Goal: Task Accomplishment & Management: Use online tool/utility

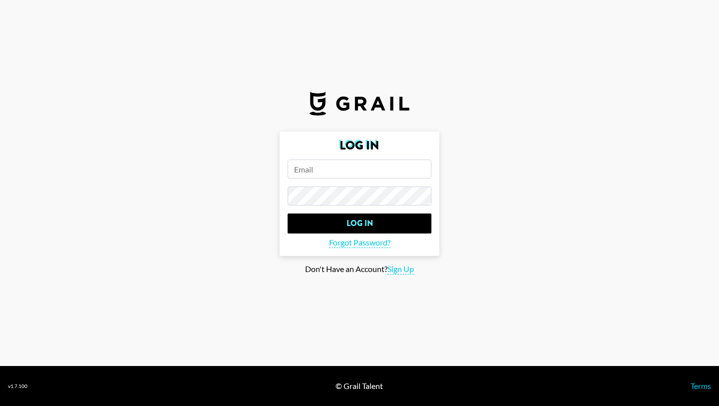
click at [327, 175] on input "email" at bounding box center [360, 168] width 144 height 19
paste input "[EMAIL_ADDRESS][DOMAIN_NAME]"
type input "[EMAIL_ADDRESS][DOMAIN_NAME]"
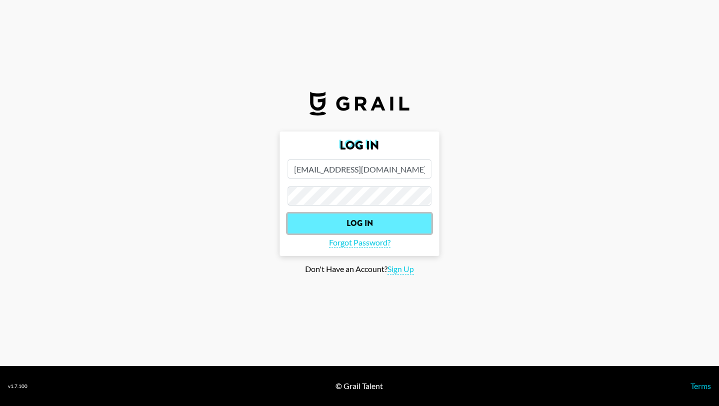
click at [348, 217] on input "Log In" at bounding box center [360, 223] width 144 height 20
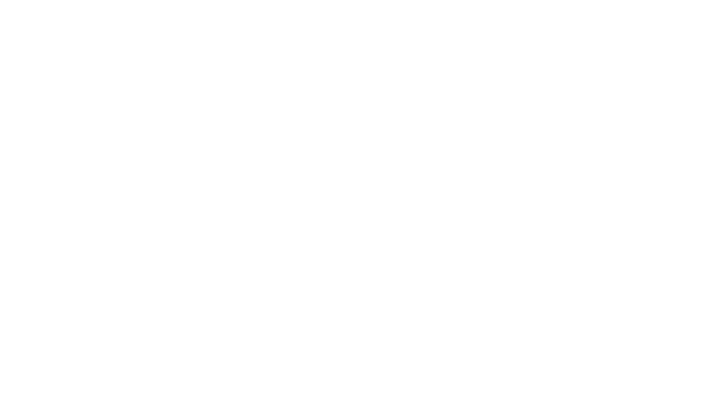
select select "Song"
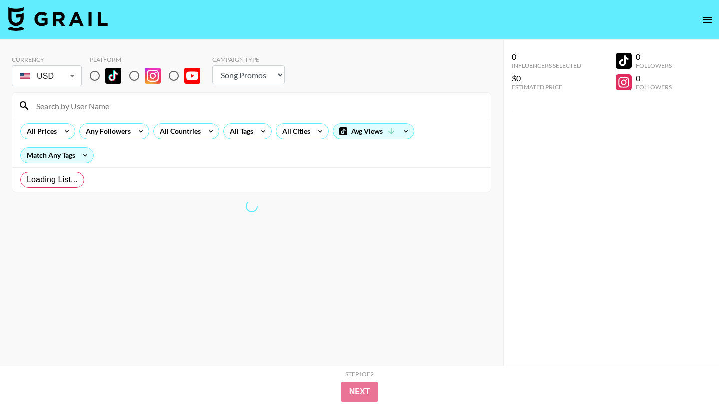
radio input "true"
select select "Brand"
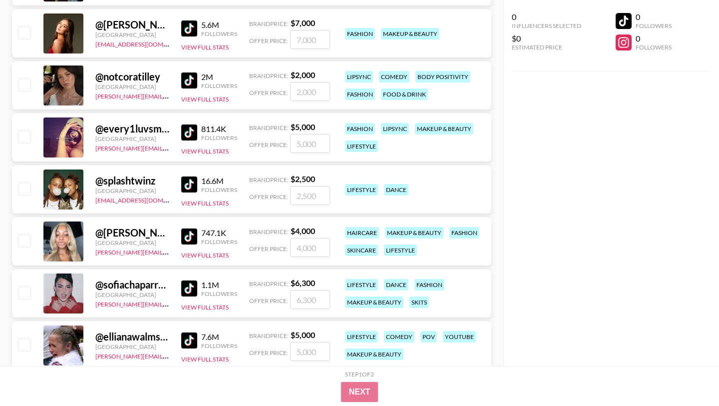
scroll to position [1130, 0]
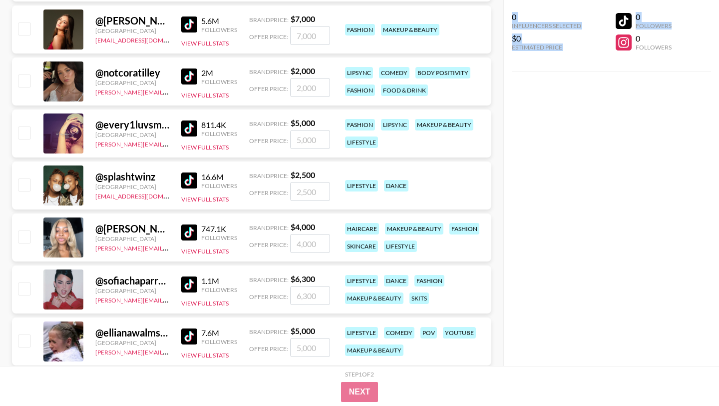
drag, startPoint x: 717, startPoint y: 23, endPoint x: 717, endPoint y: 63, distance: 40.5
click at [718, 63] on div "0 Influencers Selected $0 Estimated Price 0 Followers 0 Followers" at bounding box center [612, 183] width 216 height 366
click at [719, 85] on div "0 Influencers Selected $0 Estimated Price 0 Followers 0 Followers" at bounding box center [612, 183] width 216 height 366
click at [719, 97] on div "0 Influencers Selected $0 Estimated Price 0 Followers 0 Followers" at bounding box center [612, 183] width 216 height 366
click at [719, 105] on div "0 Influencers Selected $0 Estimated Price 0 Followers 0 Followers" at bounding box center [612, 183] width 216 height 366
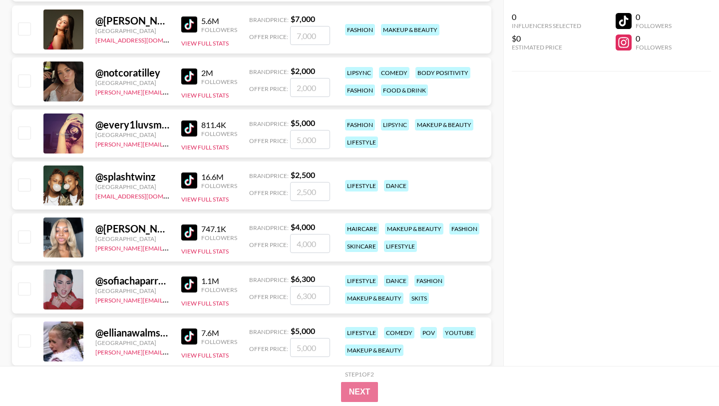
click at [719, 106] on div "0 Influencers Selected $0 Estimated Price 0 Followers 0 Followers" at bounding box center [612, 183] width 216 height 366
click at [719, 113] on div "0 Influencers Selected $0 Estimated Price 0 Followers 0 Followers" at bounding box center [612, 183] width 216 height 366
click at [718, 113] on div "0 Influencers Selected $0 Estimated Price 0 Followers 0 Followers" at bounding box center [612, 183] width 216 height 366
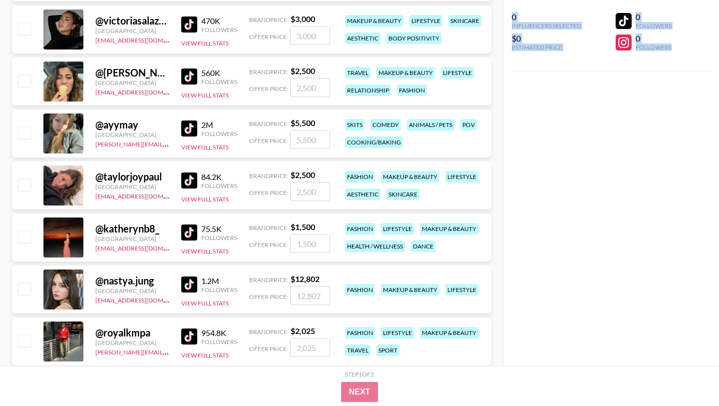
scroll to position [3470, 0]
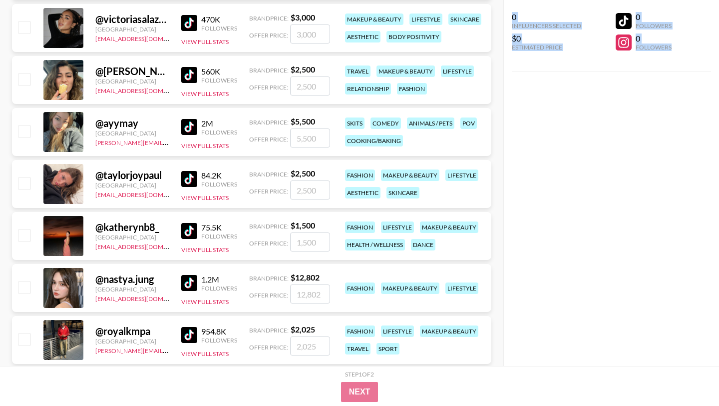
click at [190, 23] on img at bounding box center [189, 23] width 16 height 16
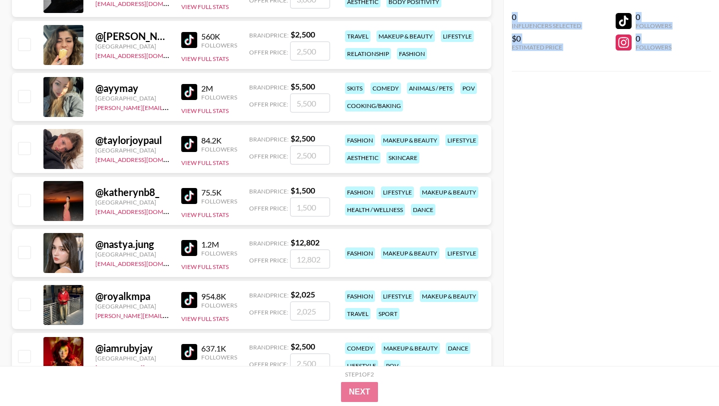
scroll to position [3506, 0]
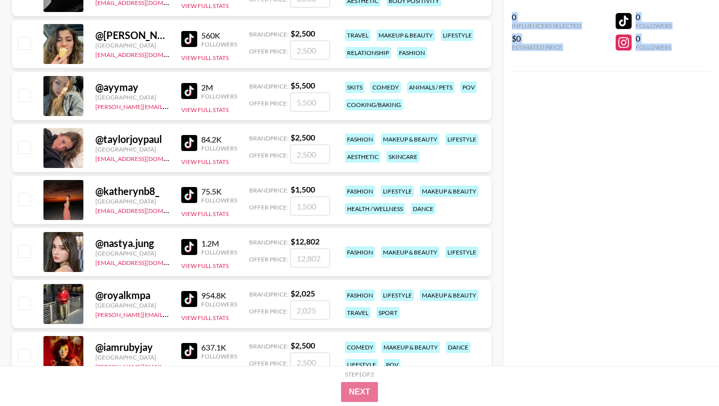
click at [191, 35] on img at bounding box center [189, 39] width 16 height 16
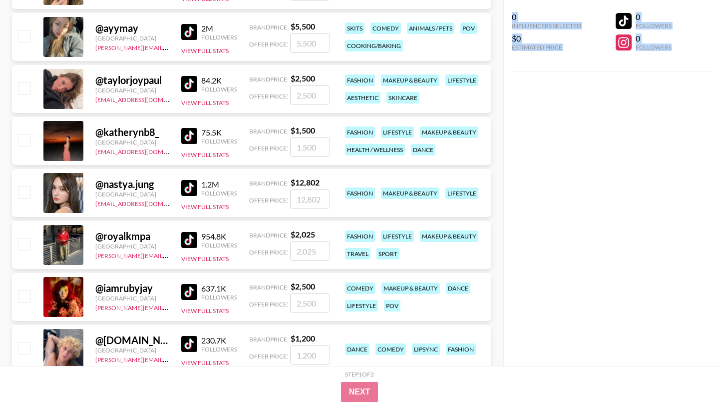
scroll to position [3566, 0]
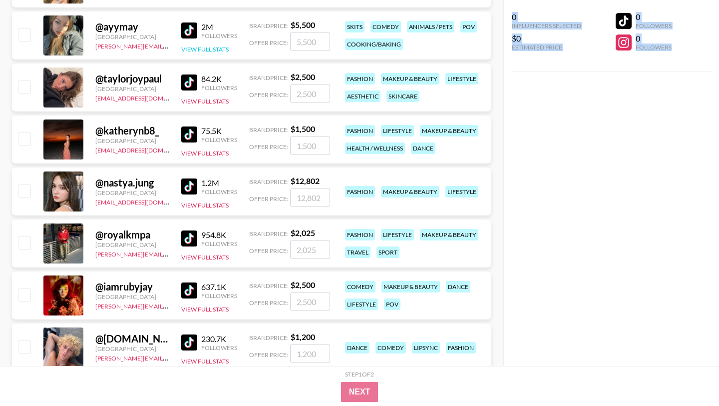
click at [209, 46] on button "View Full Stats" at bounding box center [204, 48] width 47 height 7
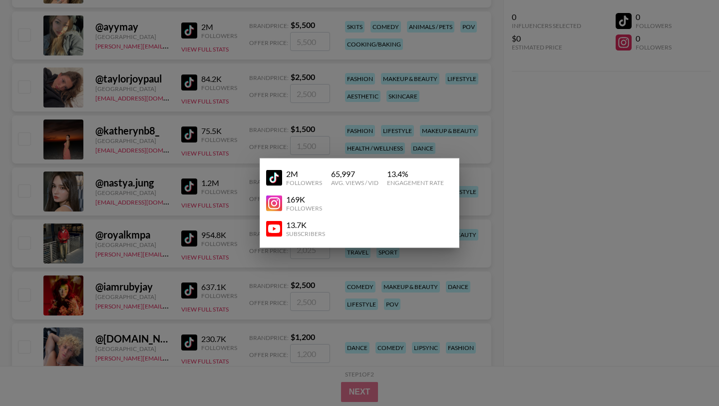
click at [298, 71] on div at bounding box center [359, 203] width 719 height 406
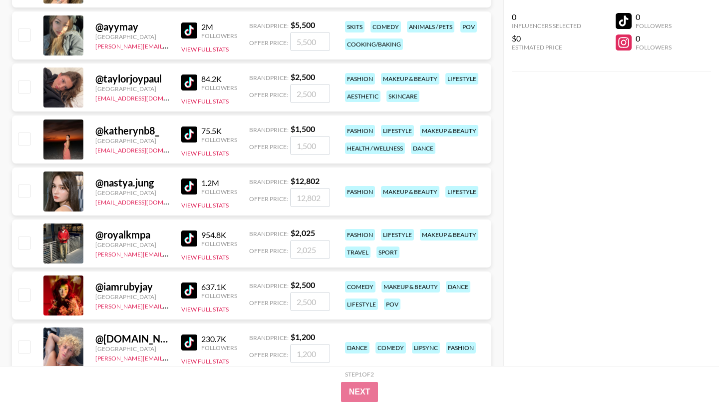
click at [192, 30] on img at bounding box center [189, 30] width 16 height 16
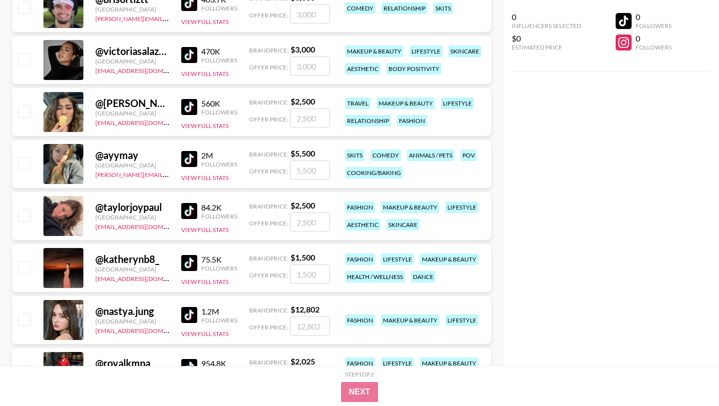
scroll to position [3435, 0]
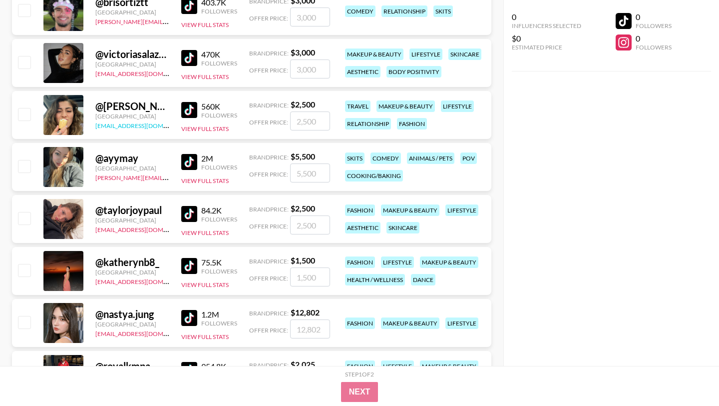
click at [134, 122] on link "[EMAIL_ADDRESS][DOMAIN_NAME]" at bounding box center [145, 124] width 100 height 9
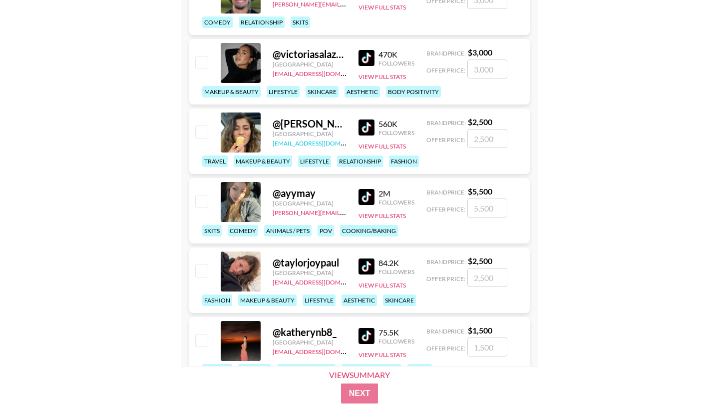
scroll to position [3567, 0]
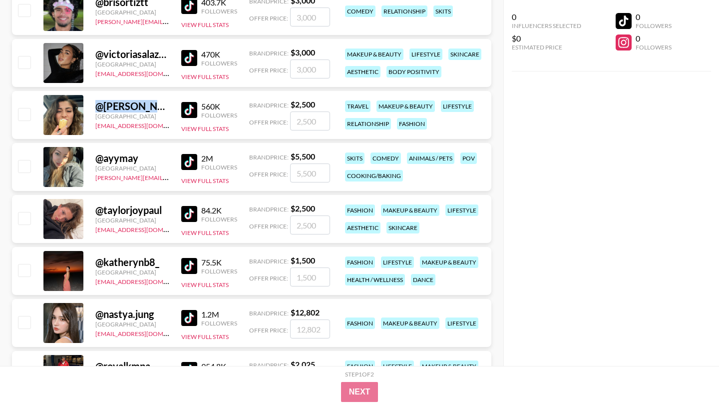
drag, startPoint x: 162, startPoint y: 105, endPoint x: 93, endPoint y: 106, distance: 69.5
click at [93, 106] on div "@ [PERSON_NAME].[PERSON_NAME] [GEOGRAPHIC_DATA] [EMAIL_ADDRESS][DOMAIN_NAME] 56…" at bounding box center [252, 115] width 480 height 48
copy div "@ [PERSON_NAME].[PERSON_NAME]"
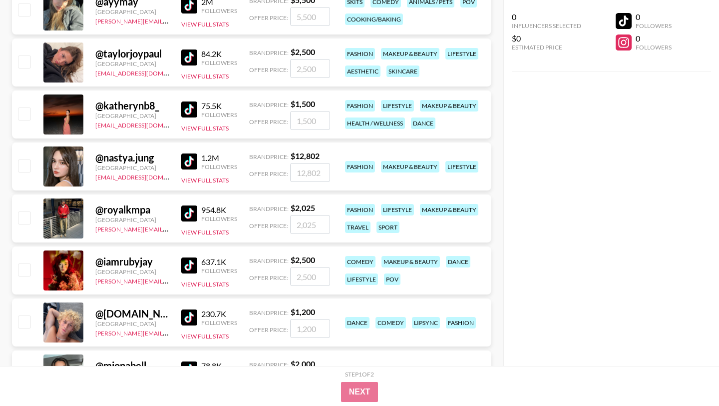
scroll to position [3728, 0]
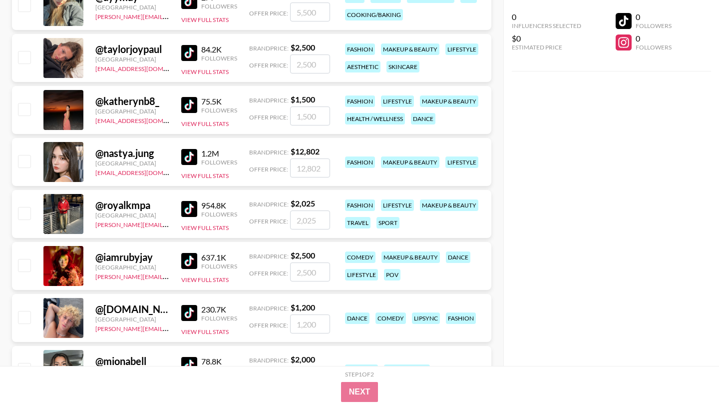
click at [191, 52] on img at bounding box center [189, 53] width 16 height 16
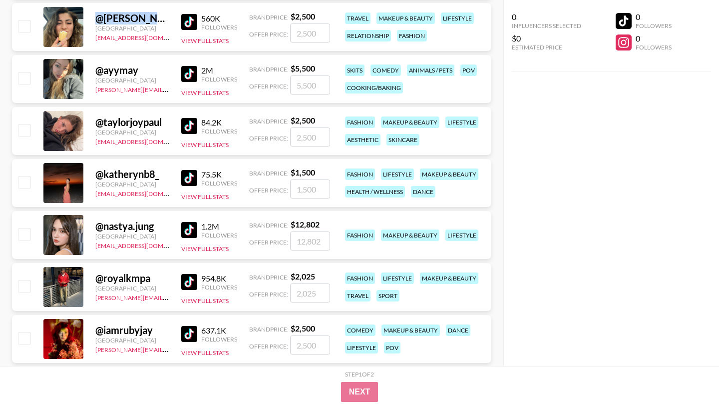
scroll to position [3653, 0]
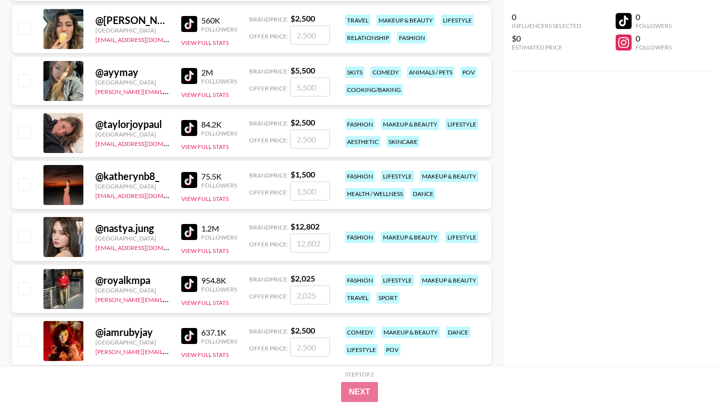
click at [130, 181] on div "@ katherynb8_" at bounding box center [132, 176] width 74 height 12
click at [188, 176] on img at bounding box center [189, 180] width 16 height 16
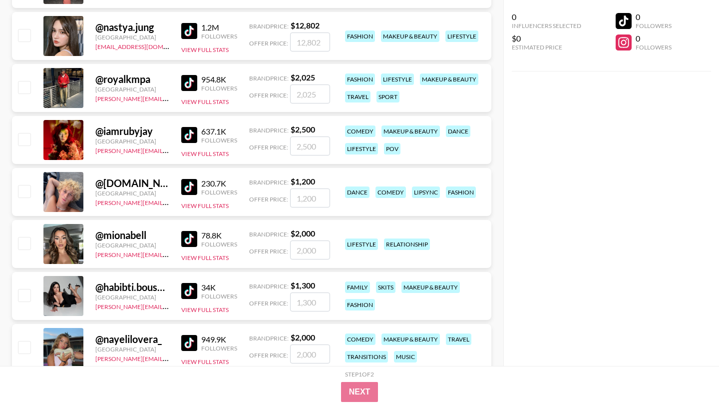
scroll to position [3856, 0]
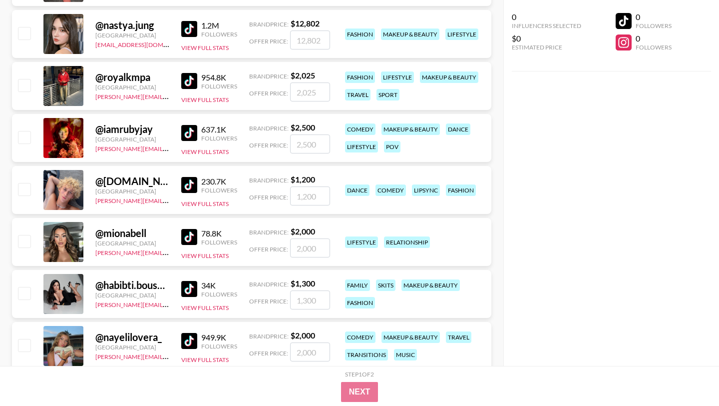
click at [187, 27] on img at bounding box center [189, 29] width 16 height 16
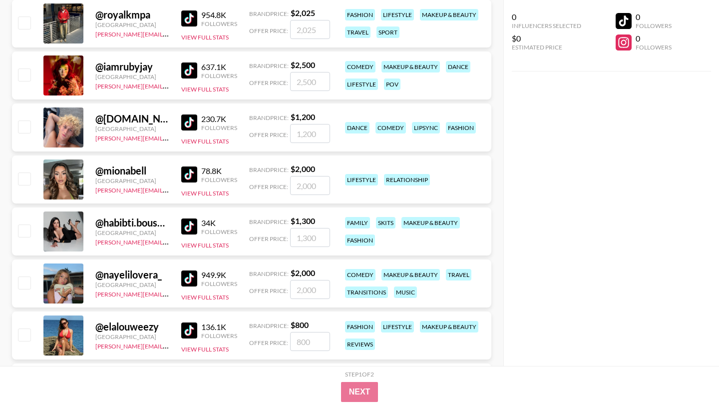
scroll to position [3920, 0]
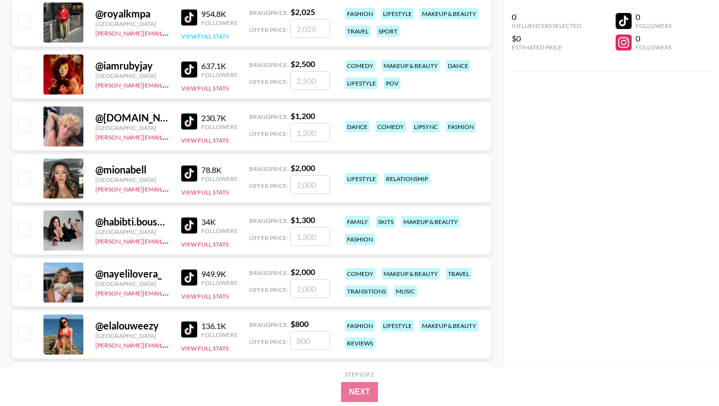
click at [198, 36] on button "View Full Stats" at bounding box center [204, 35] width 47 height 7
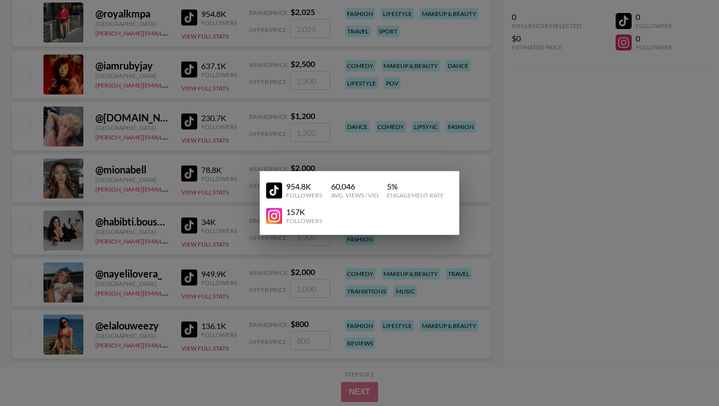
click at [305, 109] on div at bounding box center [359, 203] width 719 height 406
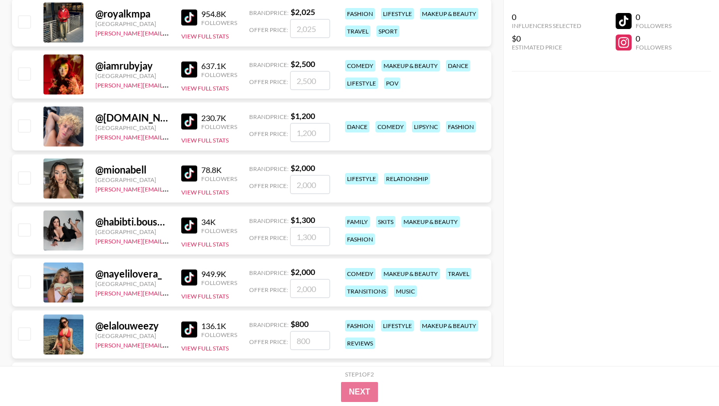
click at [217, 44] on div "@ royalkmpa [GEOGRAPHIC_DATA] [PERSON_NAME][EMAIL_ADDRESS][PERSON_NAME][DOMAIN_…" at bounding box center [252, 23] width 480 height 48
click at [215, 36] on button "View Full Stats" at bounding box center [204, 35] width 47 height 7
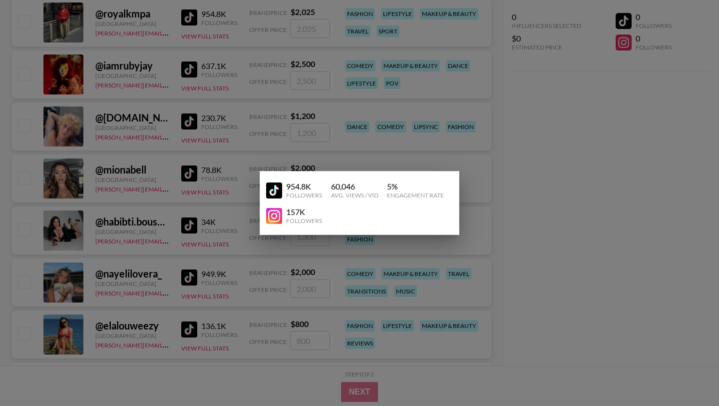
click at [277, 215] on img at bounding box center [274, 216] width 16 height 16
click at [180, 113] on div at bounding box center [359, 203] width 719 height 406
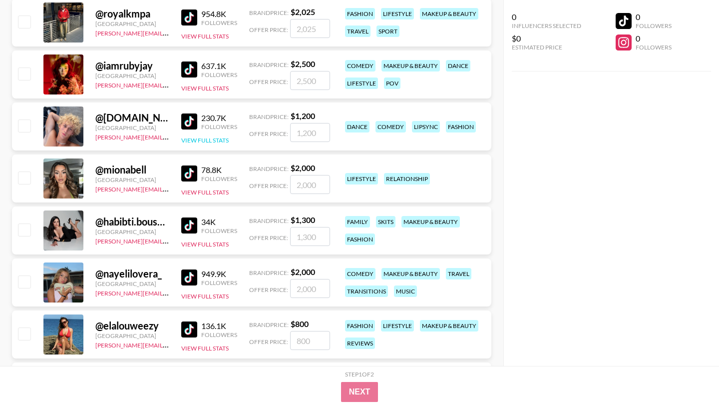
click at [211, 140] on button "View Full Stats" at bounding box center [204, 139] width 47 height 7
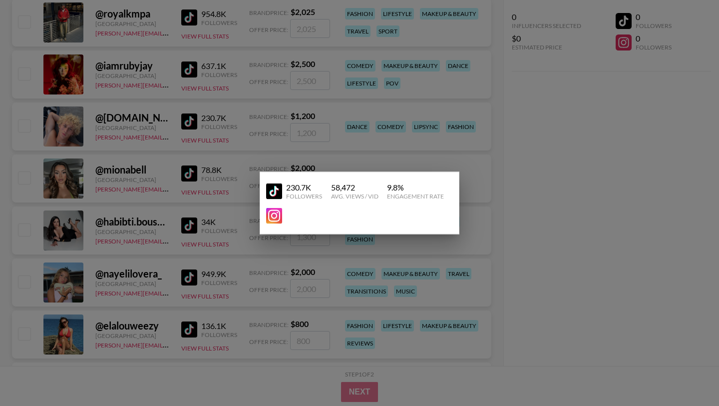
click at [160, 125] on div at bounding box center [359, 203] width 719 height 406
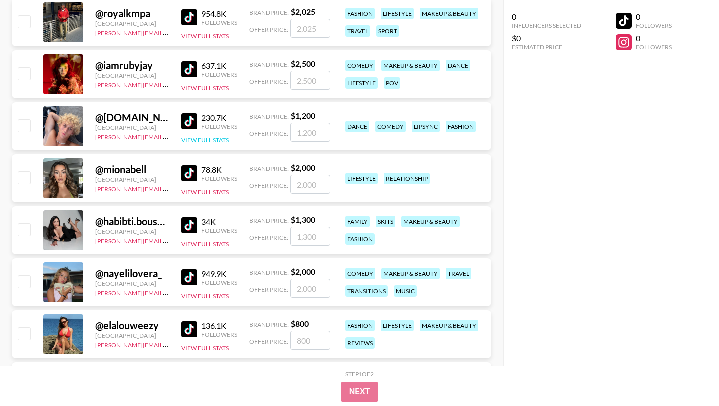
click at [202, 136] on button "View Full Stats" at bounding box center [204, 139] width 47 height 7
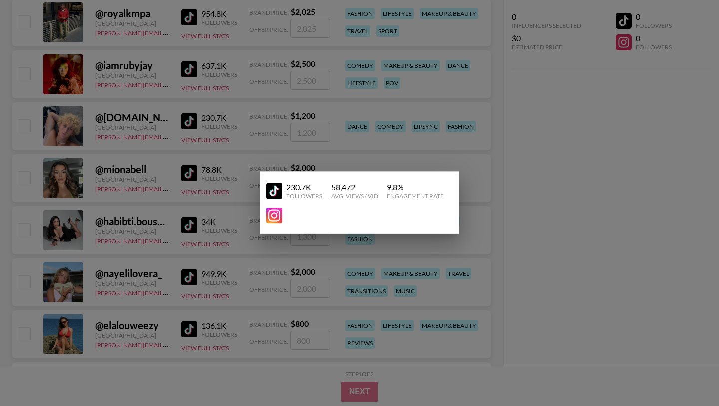
click at [285, 215] on link at bounding box center [276, 216] width 20 height 16
click at [176, 183] on div at bounding box center [359, 203] width 719 height 406
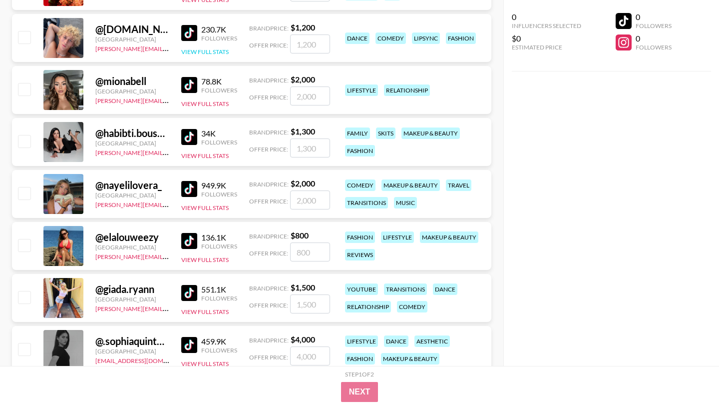
scroll to position [4005, 0]
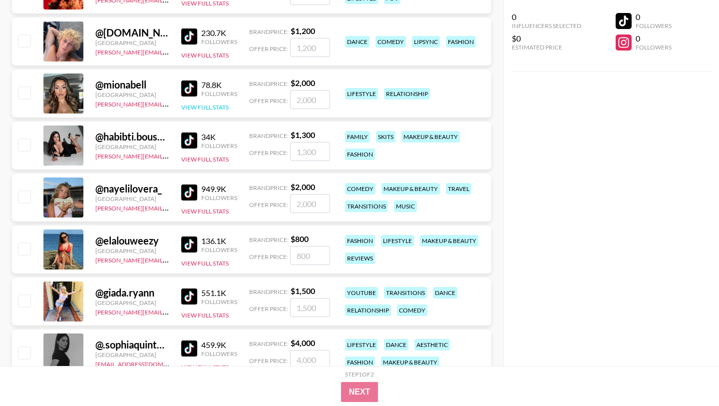
click at [205, 108] on button "View Full Stats" at bounding box center [204, 106] width 47 height 7
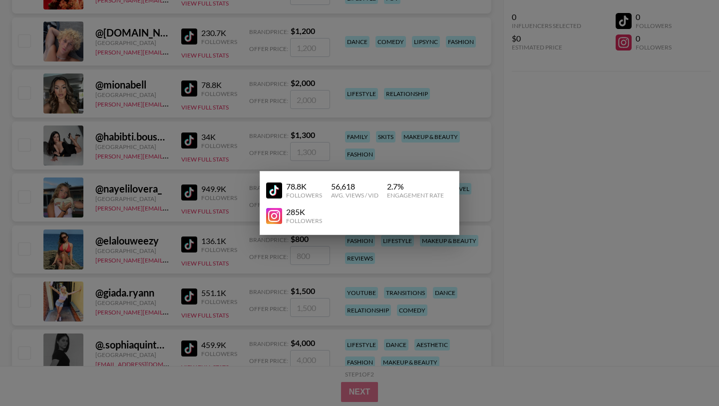
click at [276, 215] on img at bounding box center [274, 216] width 16 height 16
click at [281, 255] on div at bounding box center [359, 203] width 719 height 406
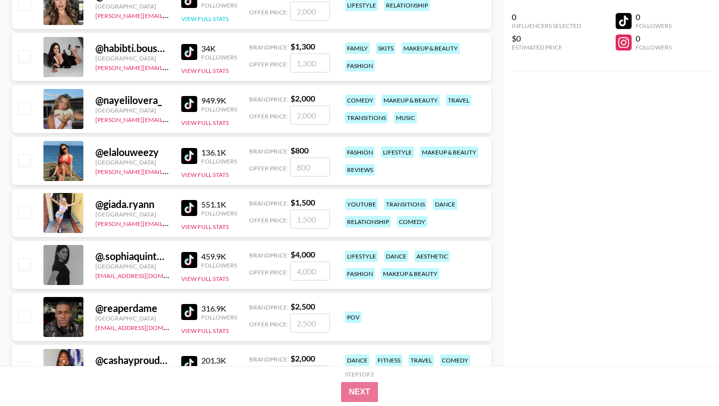
scroll to position [4101, 0]
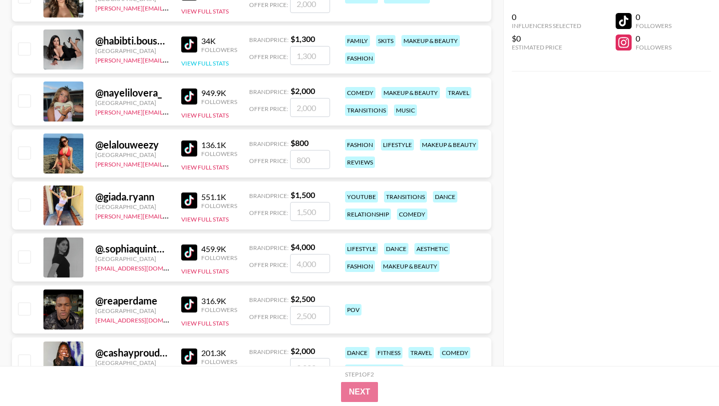
click at [197, 64] on button "View Full Stats" at bounding box center [204, 62] width 47 height 7
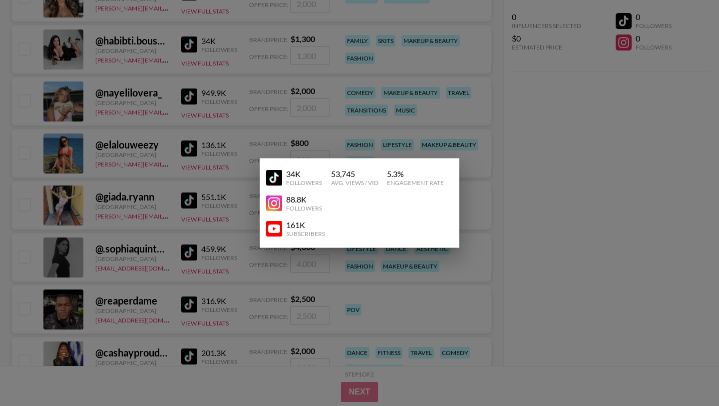
click at [279, 206] on img at bounding box center [274, 203] width 16 height 16
click at [205, 107] on div at bounding box center [359, 203] width 719 height 406
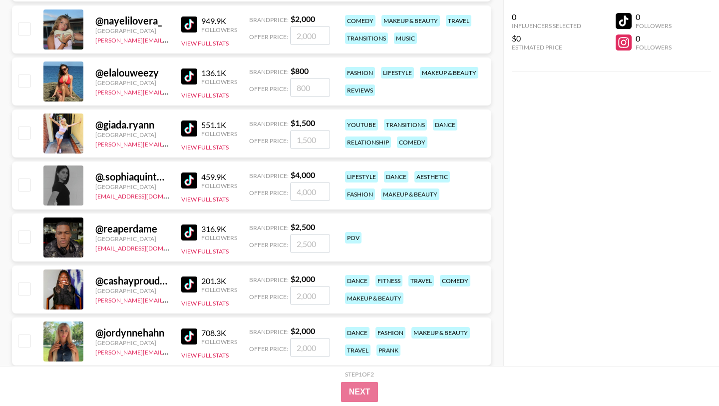
scroll to position [4174, 0]
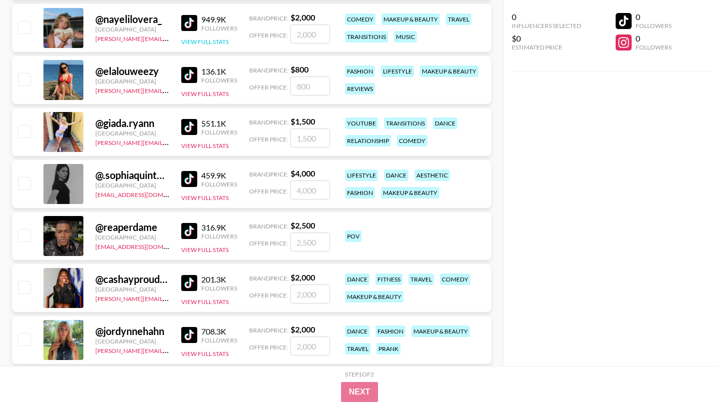
click at [208, 40] on button "View Full Stats" at bounding box center [204, 41] width 47 height 7
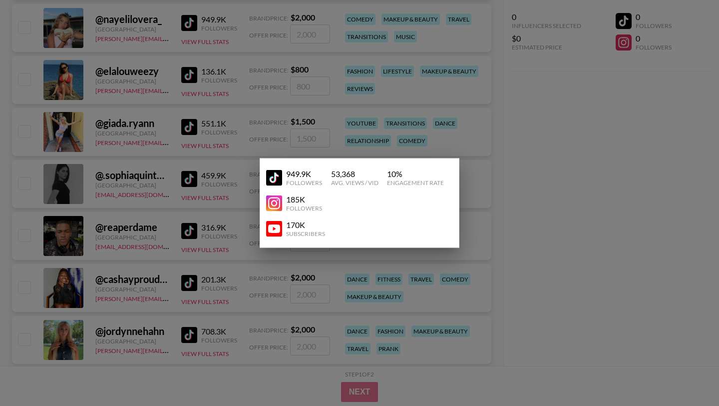
click at [275, 206] on img at bounding box center [274, 203] width 16 height 16
click at [180, 68] on div at bounding box center [359, 203] width 719 height 406
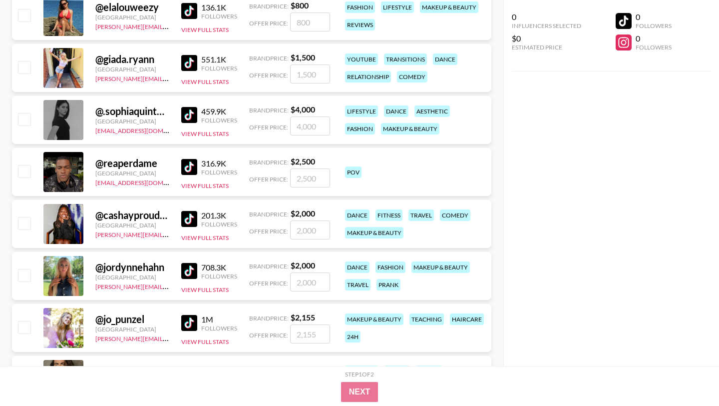
scroll to position [4235, 0]
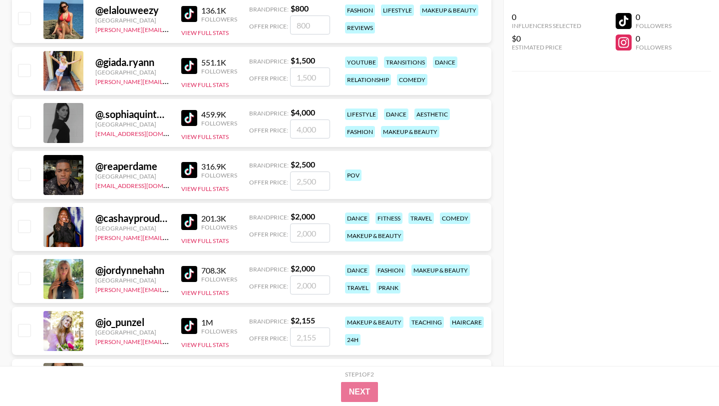
click at [209, 36] on div "@ elalouweezy [GEOGRAPHIC_DATA] [PERSON_NAME][EMAIL_ADDRESS][PERSON_NAME][DOMAI…" at bounding box center [252, 19] width 480 height 48
click at [209, 32] on button "View Full Stats" at bounding box center [204, 32] width 47 height 7
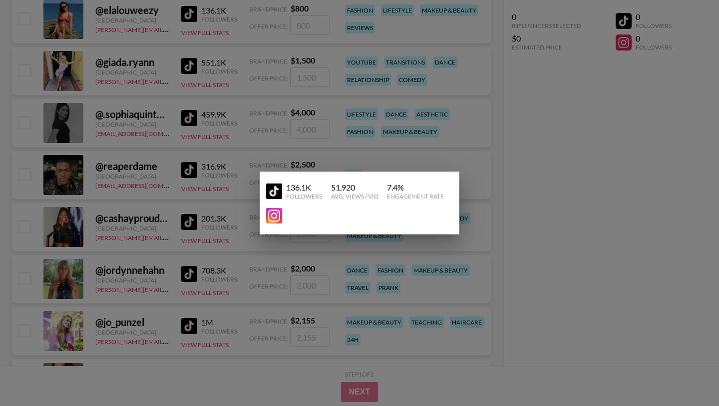
click at [281, 217] on img at bounding box center [274, 216] width 16 height 16
click at [210, 91] on div at bounding box center [359, 203] width 719 height 406
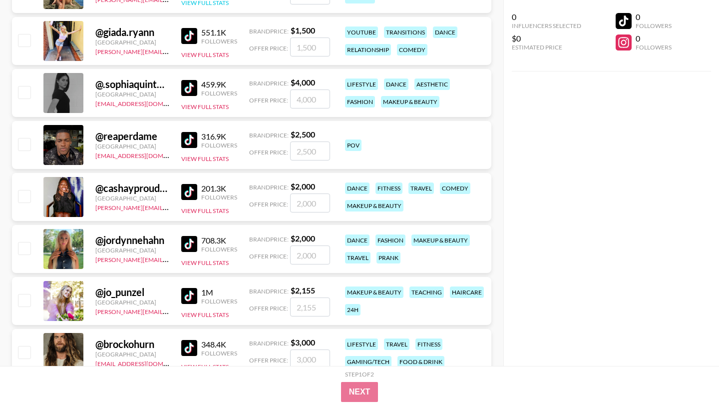
scroll to position [4281, 0]
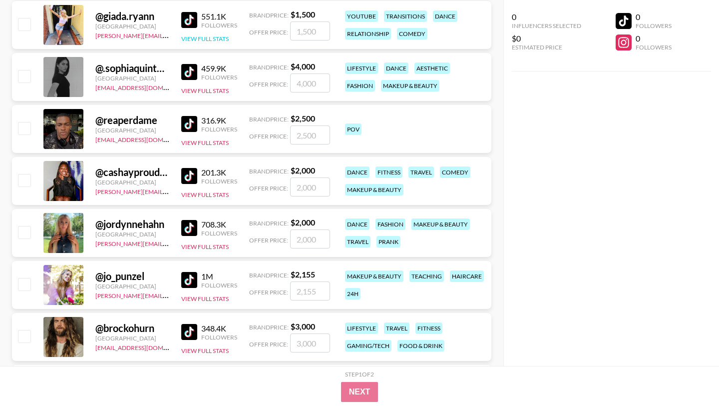
click at [211, 36] on button "View Full Stats" at bounding box center [204, 38] width 47 height 7
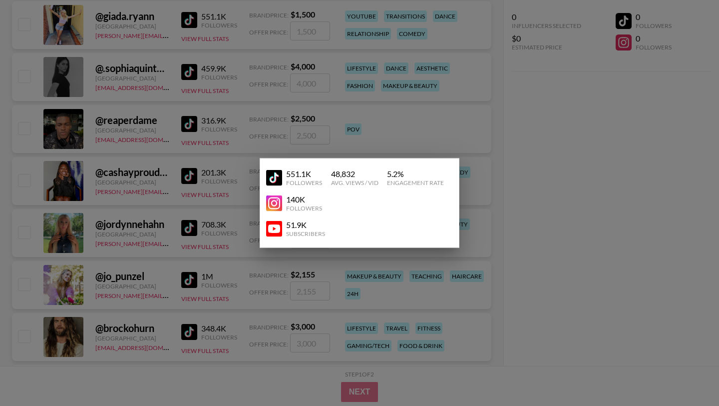
click at [274, 209] on img at bounding box center [274, 203] width 16 height 16
click at [206, 175] on div at bounding box center [359, 203] width 719 height 406
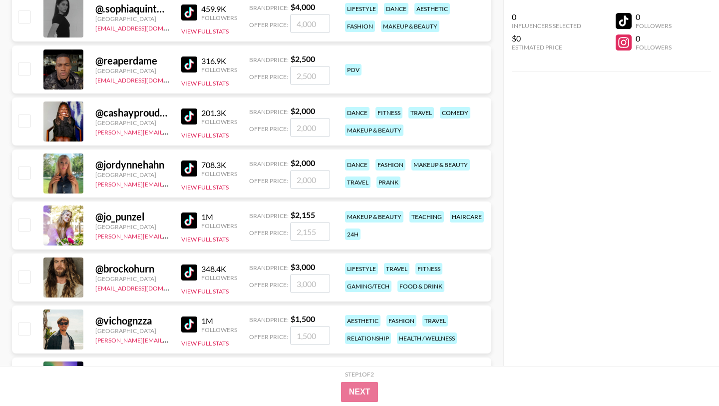
scroll to position [4339, 0]
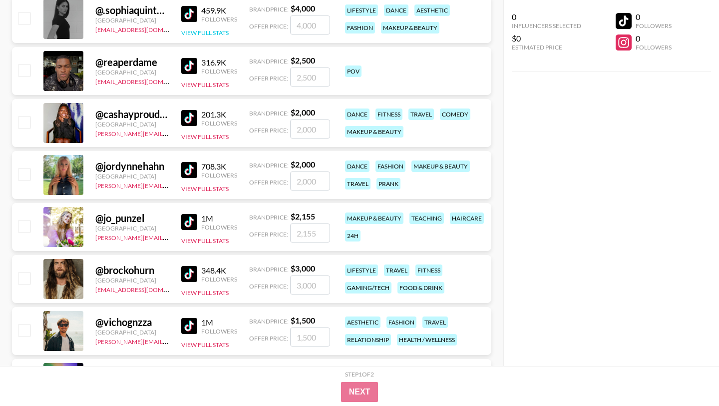
click at [206, 31] on button "View Full Stats" at bounding box center [204, 32] width 47 height 7
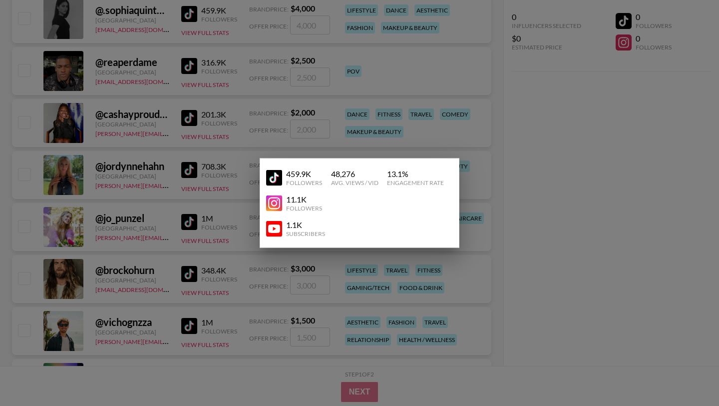
click at [279, 203] on img at bounding box center [274, 203] width 16 height 16
click at [222, 281] on div at bounding box center [359, 203] width 719 height 406
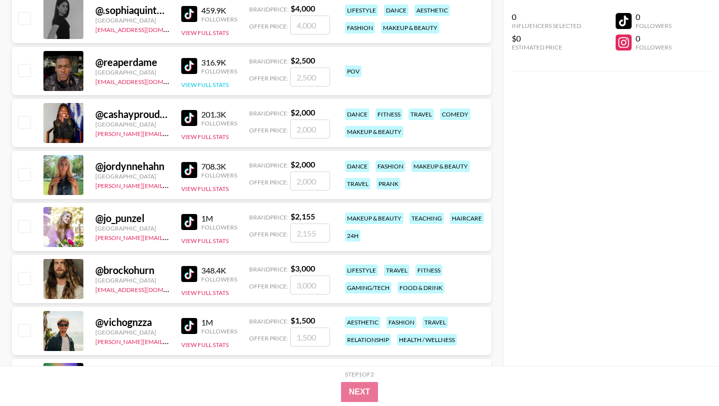
click at [214, 85] on button "View Full Stats" at bounding box center [204, 84] width 47 height 7
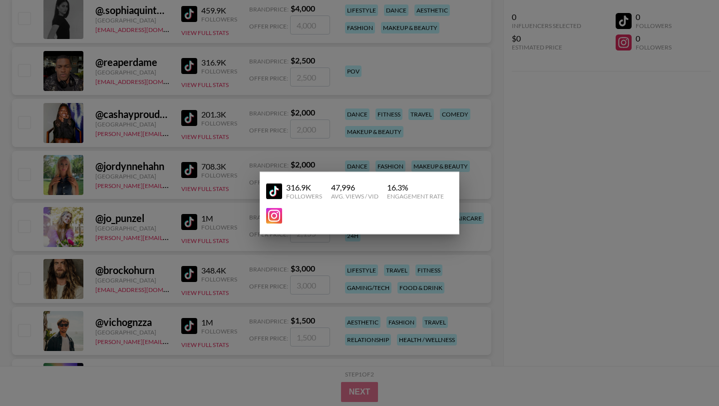
click at [249, 246] on div at bounding box center [359, 203] width 719 height 406
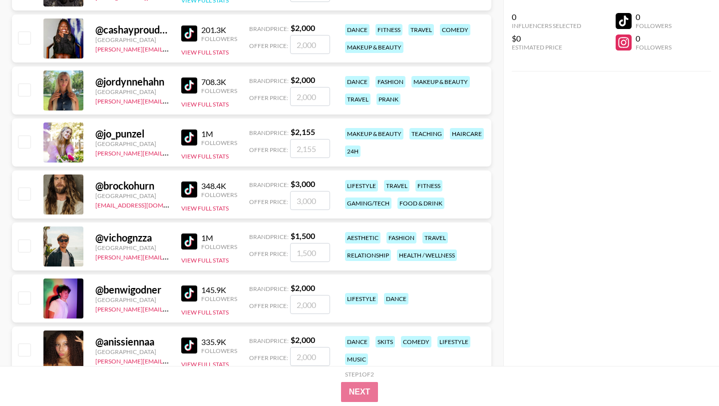
scroll to position [4424, 0]
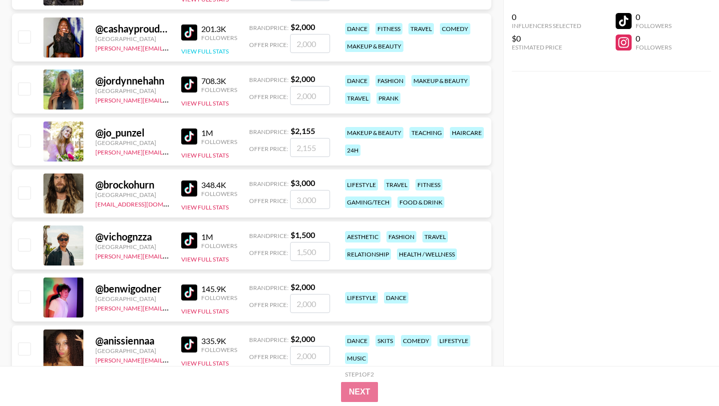
click at [218, 49] on button "View Full Stats" at bounding box center [204, 50] width 47 height 7
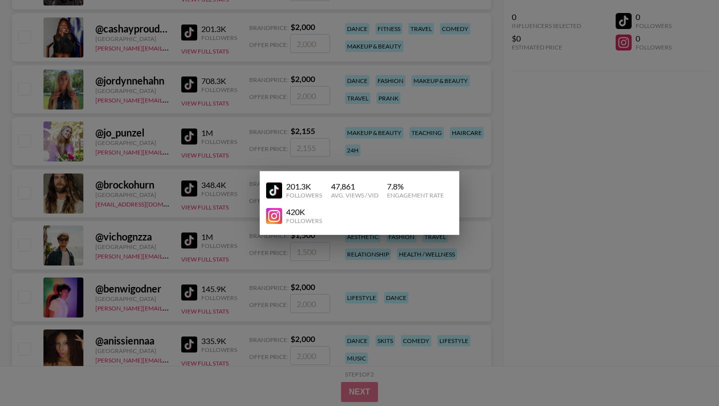
click at [273, 220] on img at bounding box center [274, 216] width 16 height 16
click at [242, 355] on div at bounding box center [359, 203] width 719 height 406
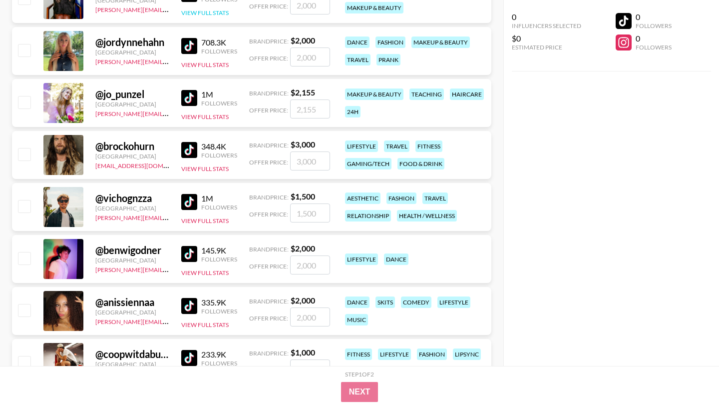
scroll to position [4476, 0]
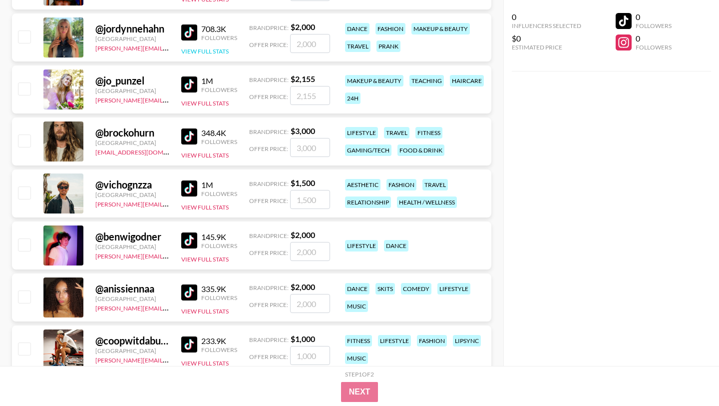
click at [201, 52] on button "View Full Stats" at bounding box center [204, 50] width 47 height 7
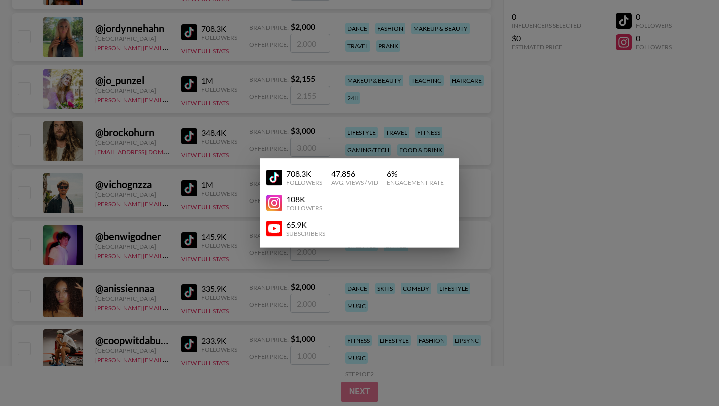
click at [276, 206] on img at bounding box center [274, 203] width 16 height 16
click at [228, 241] on div at bounding box center [359, 203] width 719 height 406
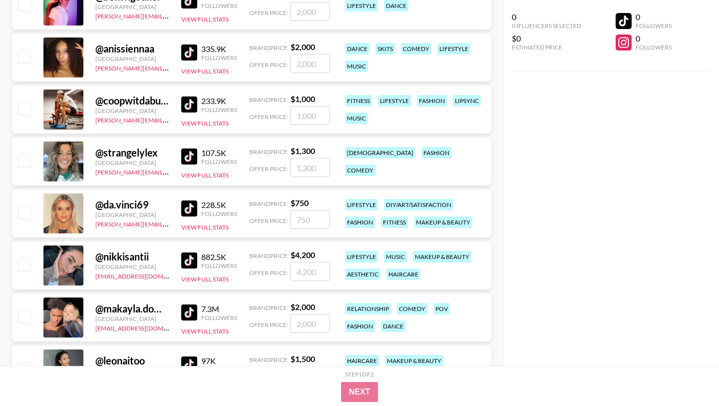
scroll to position [4718, 0]
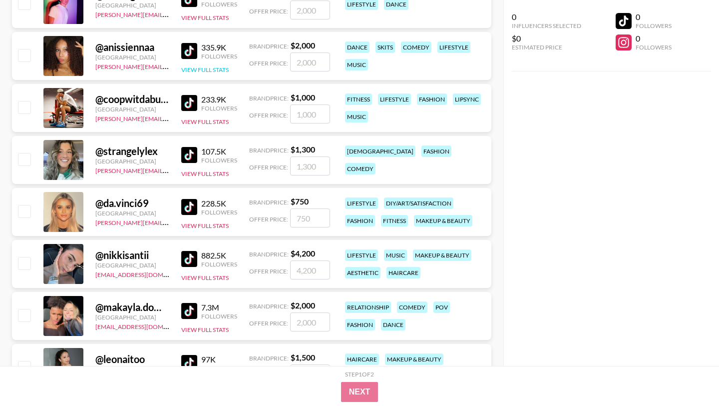
click at [209, 72] on button "View Full Stats" at bounding box center [204, 69] width 47 height 7
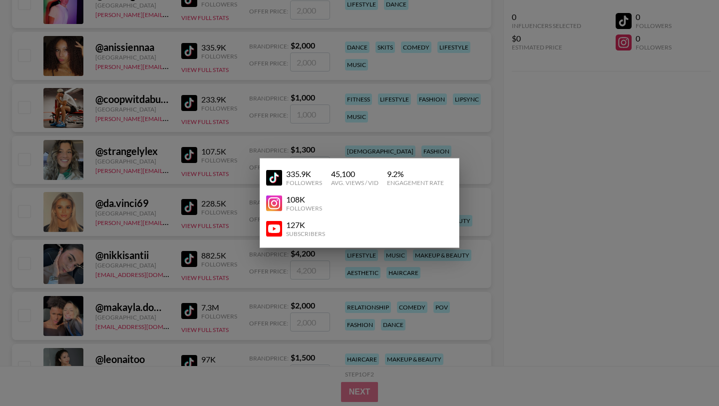
click at [277, 203] on img at bounding box center [274, 203] width 16 height 16
click at [199, 138] on div at bounding box center [359, 203] width 719 height 406
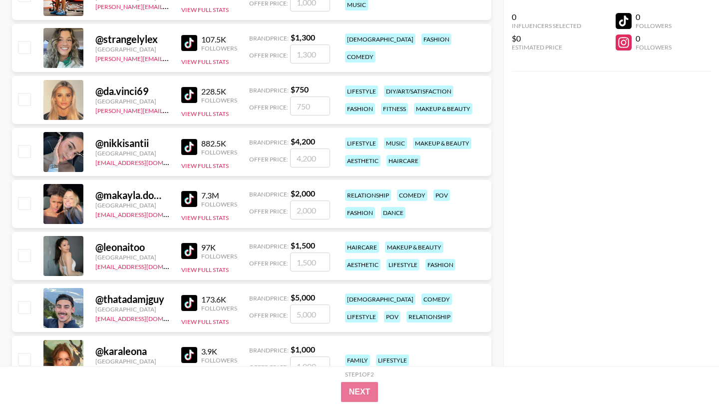
scroll to position [4831, 0]
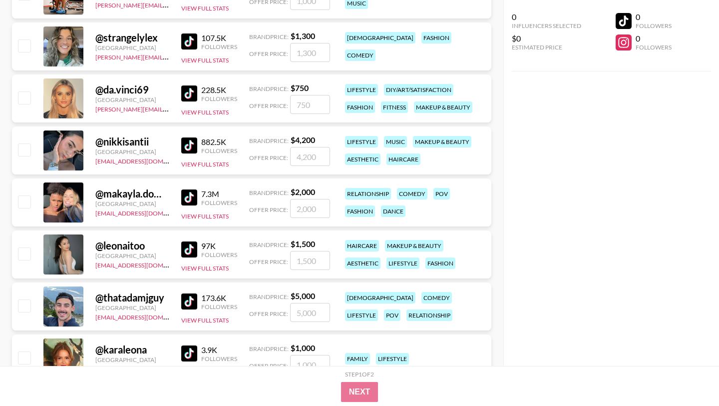
click at [208, 68] on div "@ strangelylex [GEOGRAPHIC_DATA] [PERSON_NAME][EMAIL_ADDRESS][DOMAIN_NAME] 107.…" at bounding box center [252, 46] width 480 height 48
click at [205, 61] on button "View Full Stats" at bounding box center [204, 59] width 47 height 7
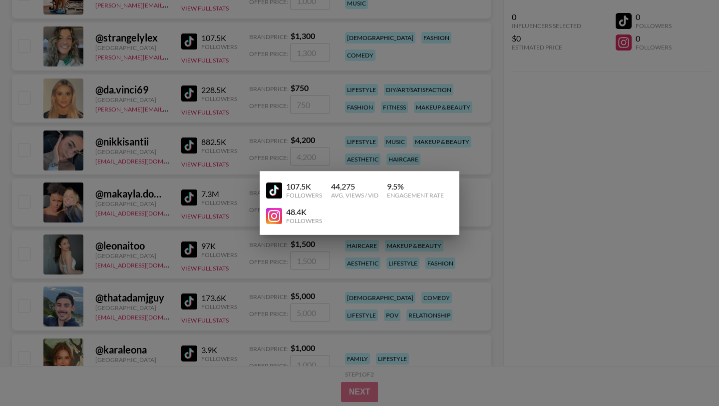
click at [278, 220] on img at bounding box center [274, 216] width 16 height 16
click at [232, 225] on div at bounding box center [359, 203] width 719 height 406
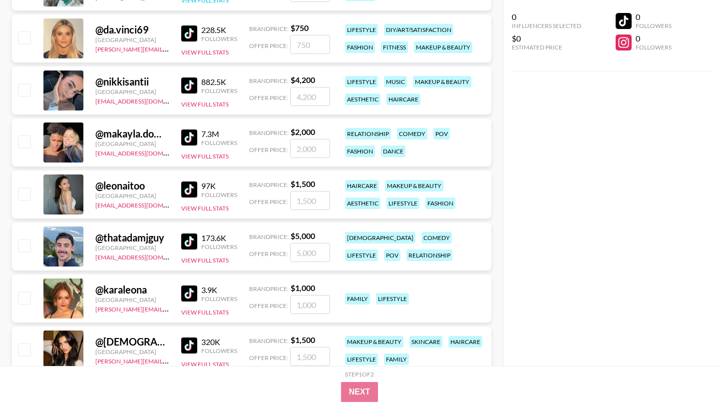
scroll to position [4903, 0]
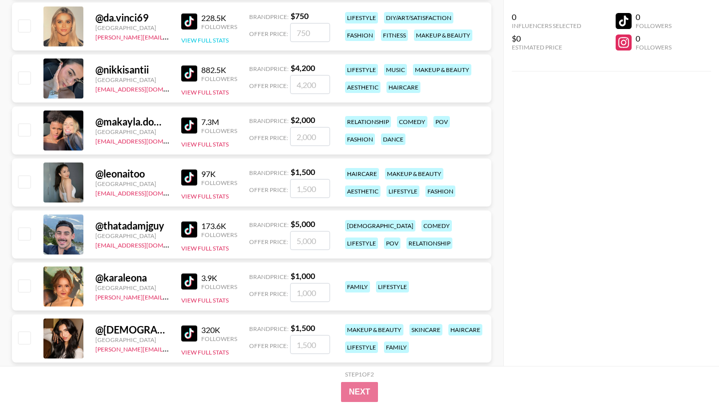
click at [205, 37] on button "View Full Stats" at bounding box center [204, 39] width 47 height 7
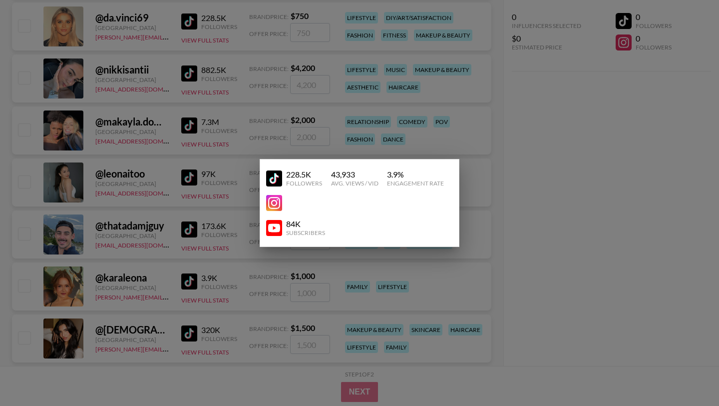
click at [197, 202] on div at bounding box center [359, 203] width 719 height 406
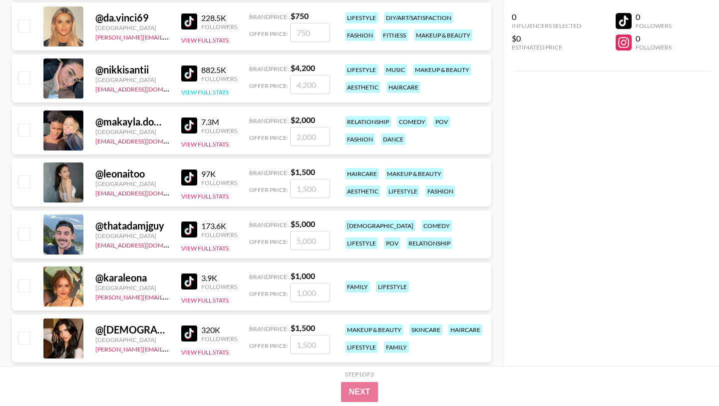
click at [210, 94] on button "View Full Stats" at bounding box center [204, 91] width 47 height 7
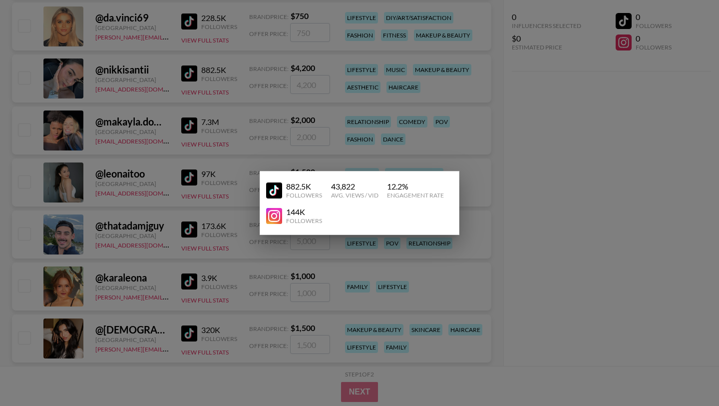
click at [277, 213] on img at bounding box center [274, 216] width 16 height 16
click at [148, 256] on div at bounding box center [359, 203] width 719 height 406
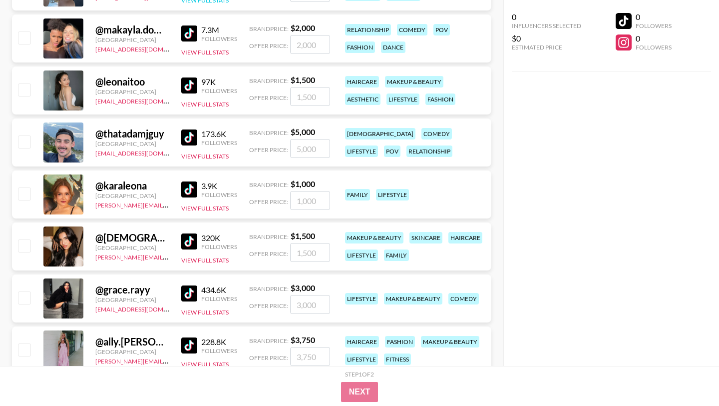
scroll to position [4995, 0]
click at [218, 52] on button "View Full Stats" at bounding box center [204, 51] width 47 height 7
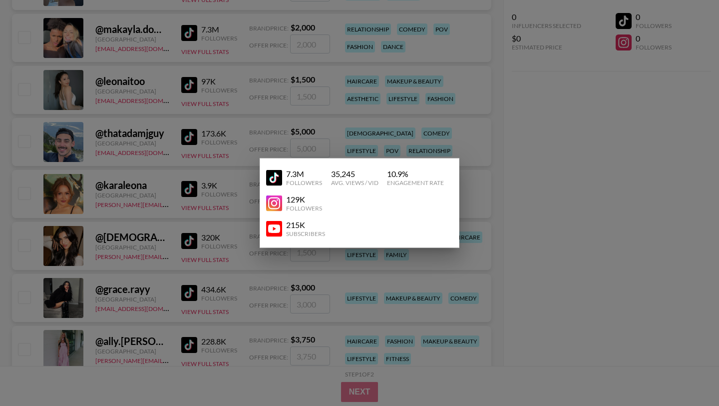
click at [278, 199] on img at bounding box center [274, 203] width 16 height 16
click at [187, 178] on div at bounding box center [359, 203] width 719 height 406
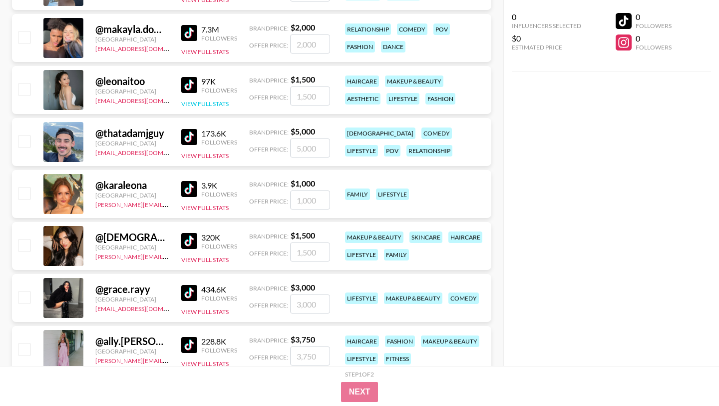
click at [197, 101] on button "View Full Stats" at bounding box center [204, 103] width 47 height 7
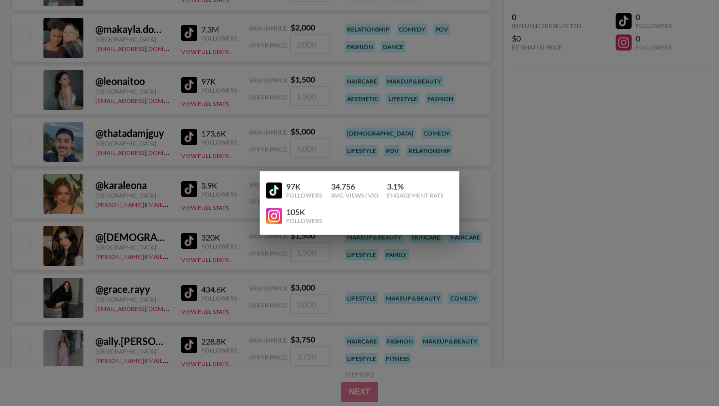
click at [278, 217] on img at bounding box center [274, 216] width 16 height 16
click at [181, 211] on div at bounding box center [359, 203] width 719 height 406
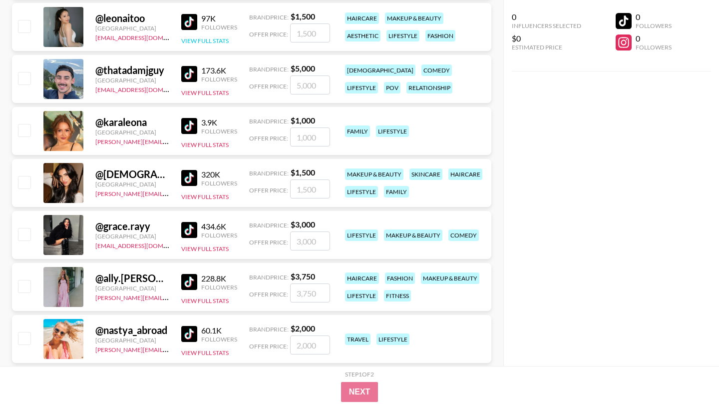
scroll to position [5071, 0]
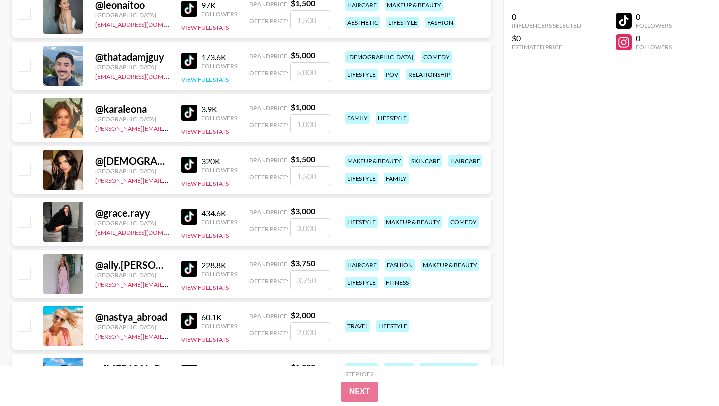
click at [203, 78] on button "View Full Stats" at bounding box center [204, 79] width 47 height 7
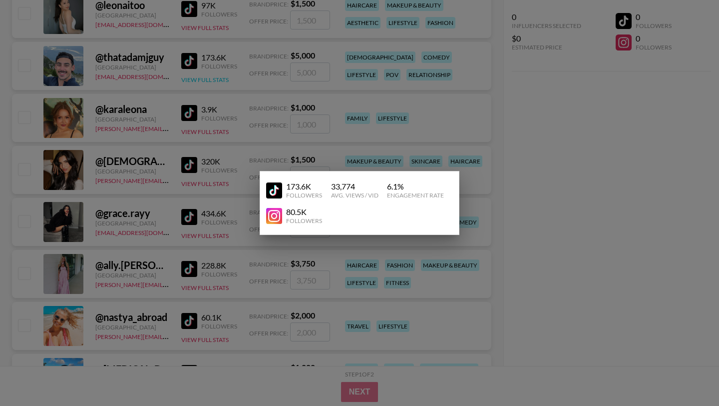
click at [203, 78] on div at bounding box center [359, 203] width 719 height 406
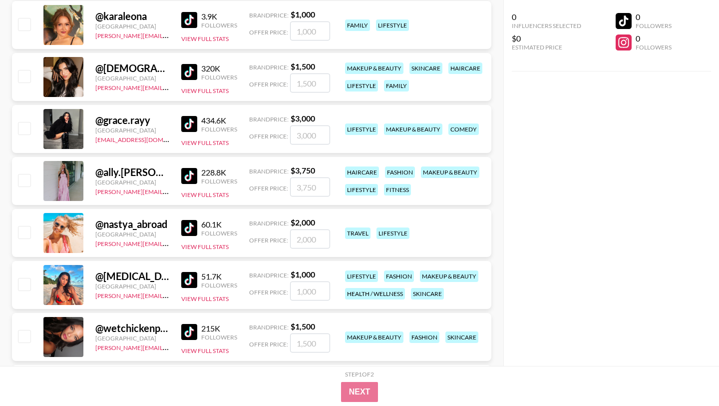
scroll to position [5165, 0]
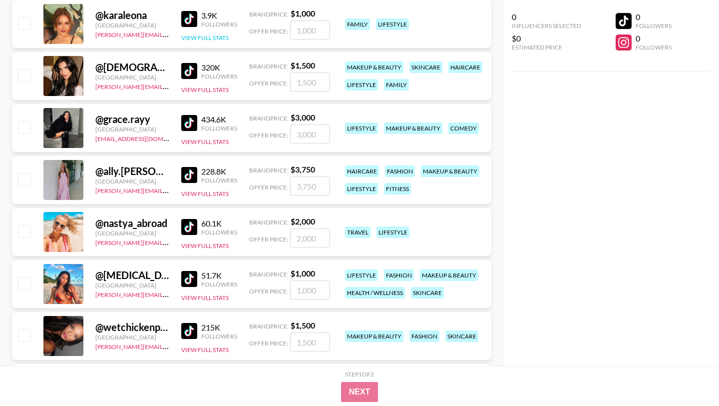
click at [217, 38] on button "View Full Stats" at bounding box center [204, 37] width 47 height 7
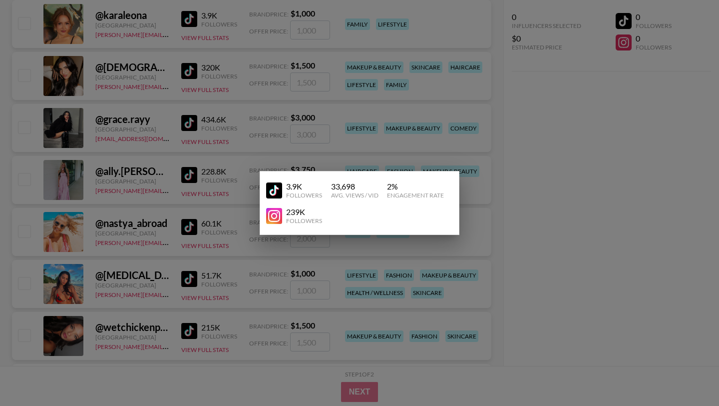
click at [271, 215] on img at bounding box center [274, 216] width 16 height 16
click at [344, 159] on div at bounding box center [359, 203] width 719 height 406
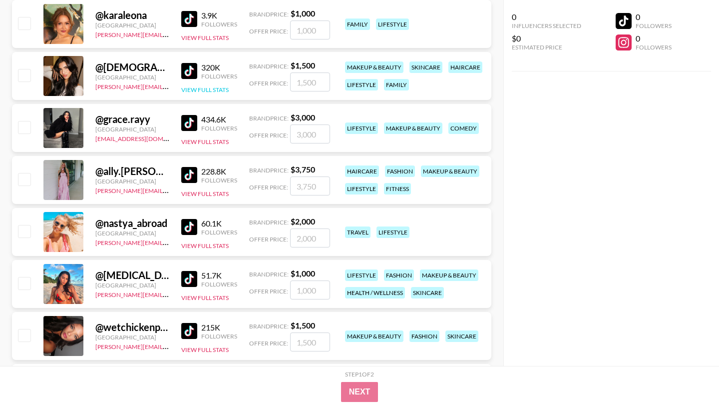
click at [221, 90] on button "View Full Stats" at bounding box center [204, 89] width 47 height 7
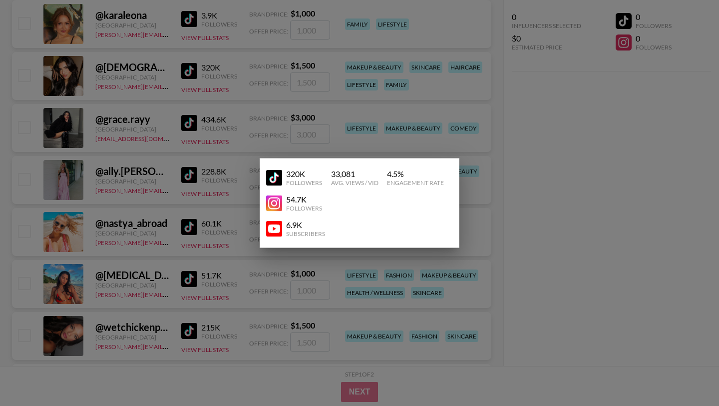
click at [279, 199] on img at bounding box center [274, 203] width 16 height 16
click at [216, 81] on div at bounding box center [359, 203] width 719 height 406
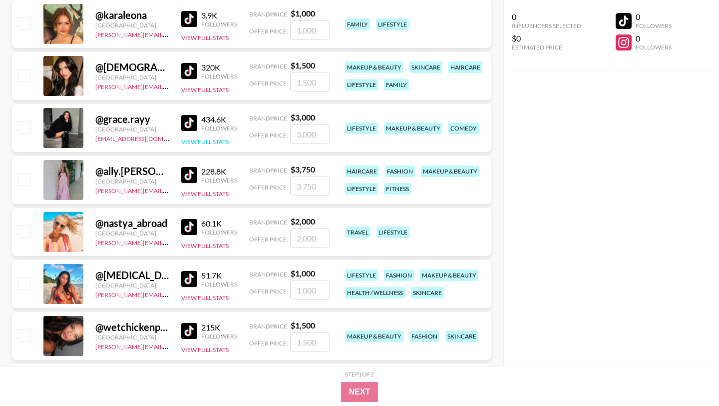
click at [210, 143] on button "View Full Stats" at bounding box center [204, 141] width 47 height 7
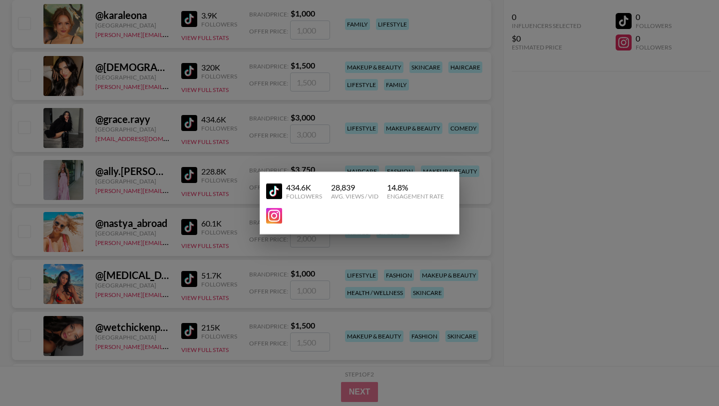
click at [268, 250] on div at bounding box center [359, 203] width 719 height 406
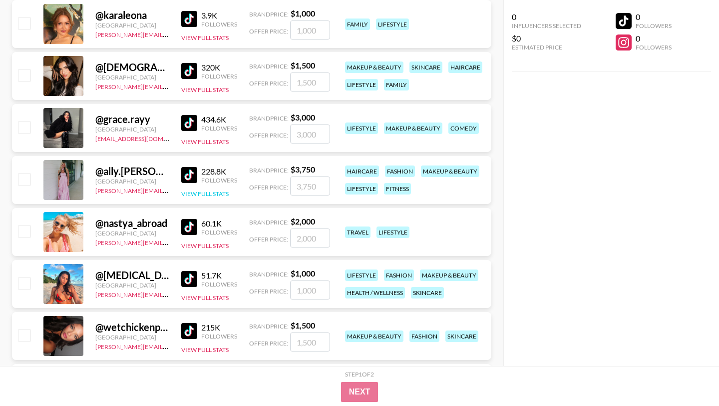
click at [209, 194] on button "View Full Stats" at bounding box center [204, 193] width 47 height 7
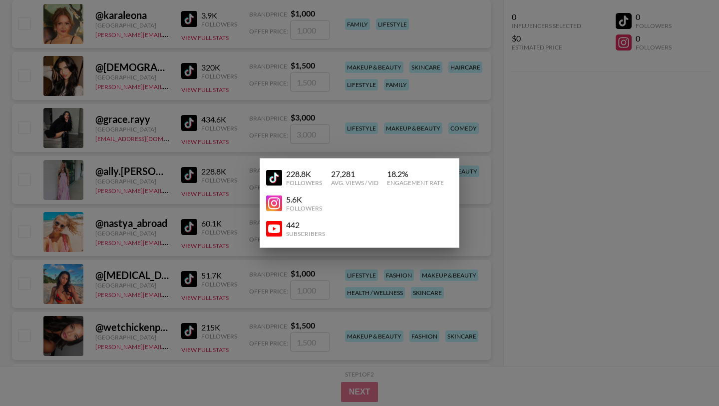
click at [268, 205] on img at bounding box center [274, 203] width 16 height 16
click at [158, 177] on div at bounding box center [359, 203] width 719 height 406
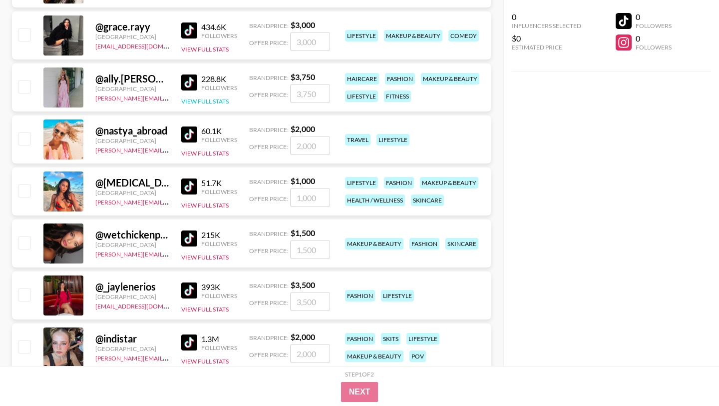
scroll to position [5265, 0]
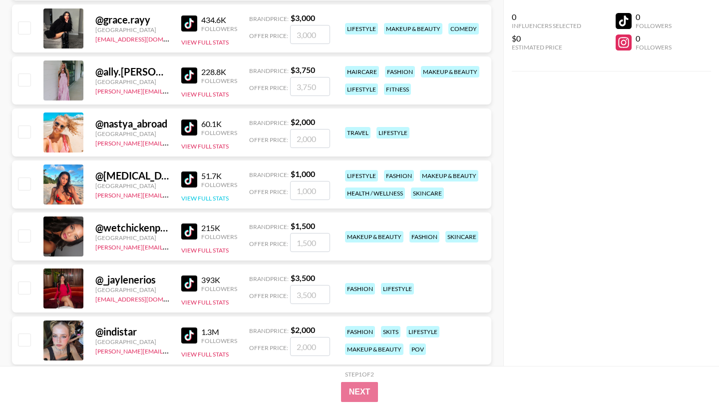
click at [201, 198] on button "View Full Stats" at bounding box center [204, 197] width 47 height 7
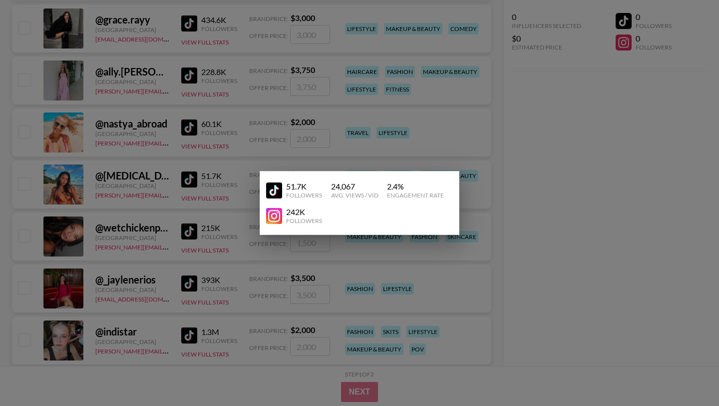
click at [278, 220] on img at bounding box center [274, 216] width 16 height 16
click at [214, 243] on div at bounding box center [359, 203] width 719 height 406
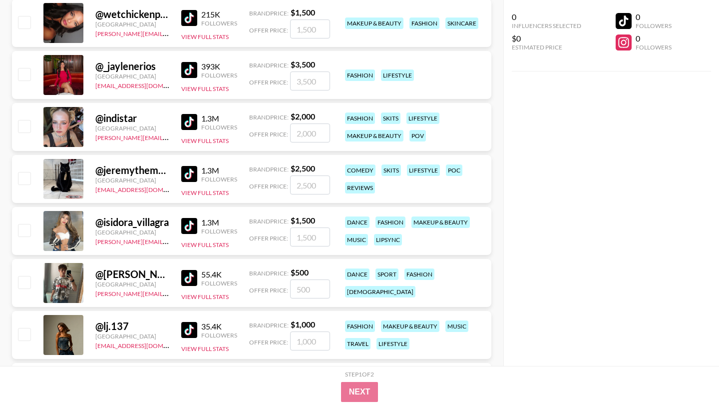
scroll to position [5478, 0]
click at [219, 31] on div "215K Followers View Full Stats" at bounding box center [209, 23] width 56 height 35
click at [219, 35] on button "View Full Stats" at bounding box center [204, 36] width 47 height 7
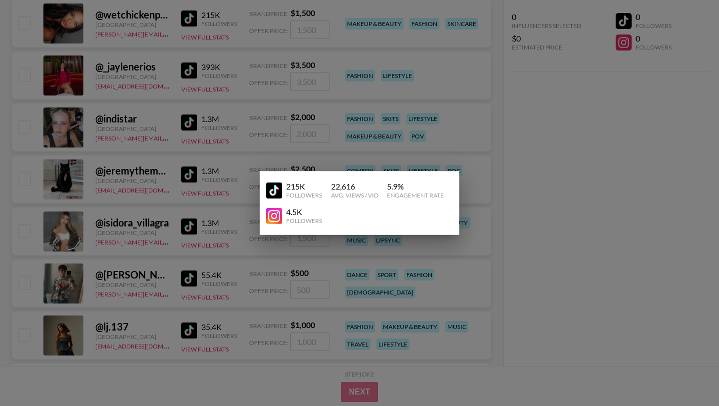
click at [234, 75] on div at bounding box center [359, 203] width 719 height 406
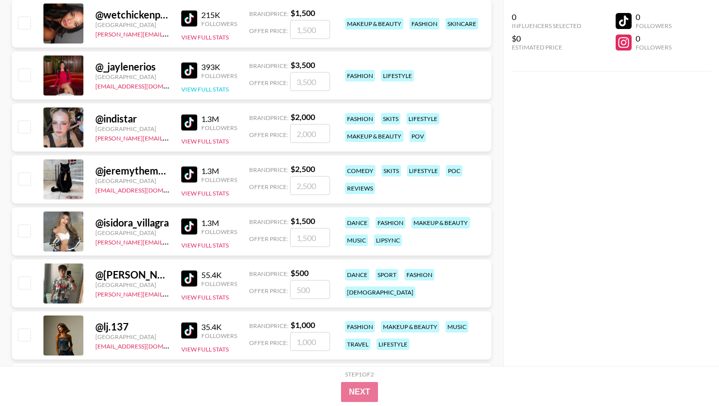
click at [212, 86] on button "View Full Stats" at bounding box center [204, 88] width 47 height 7
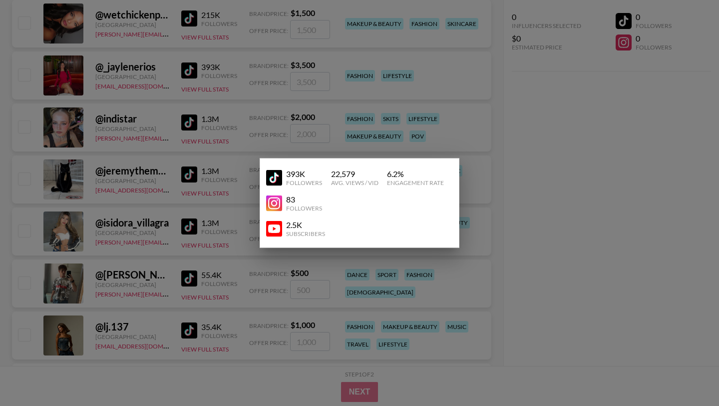
click at [254, 186] on div at bounding box center [359, 203] width 719 height 406
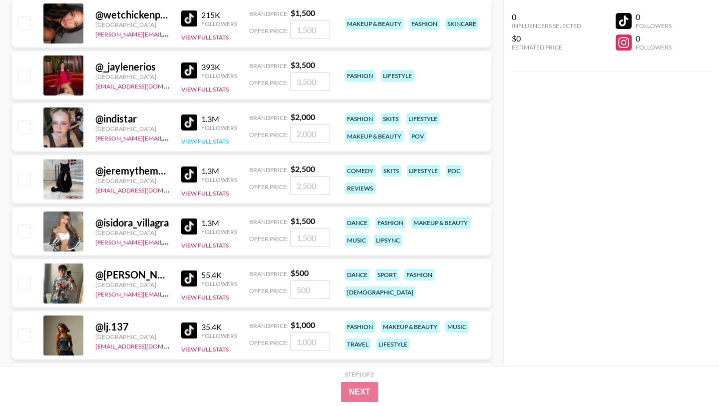
click at [210, 142] on button "View Full Stats" at bounding box center [204, 140] width 47 height 7
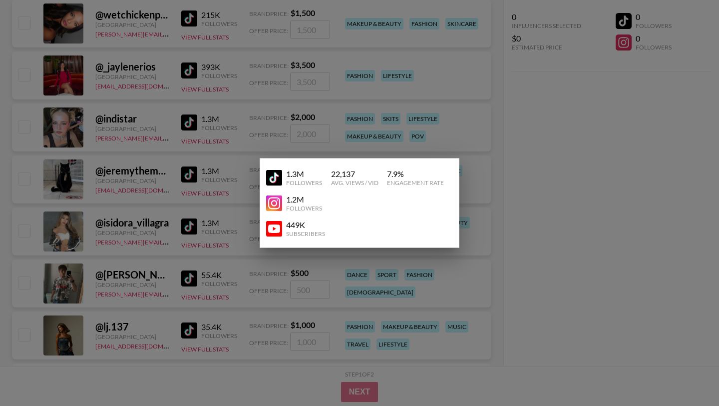
drag, startPoint x: 277, startPoint y: 214, endPoint x: 275, endPoint y: 206, distance: 8.1
click at [275, 206] on div "1.2M Followers" at bounding box center [359, 202] width 187 height 25
click at [275, 206] on img at bounding box center [274, 203] width 16 height 16
click at [192, 120] on div at bounding box center [359, 203] width 719 height 406
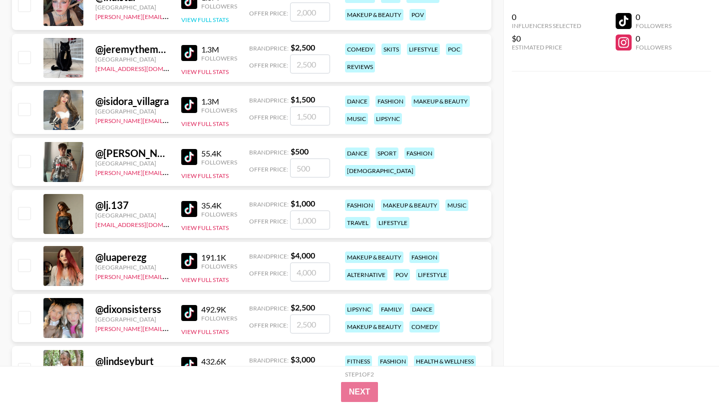
scroll to position [5600, 0]
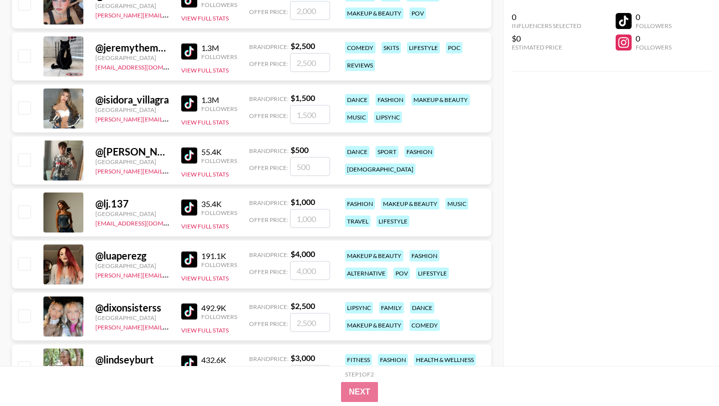
click at [207, 127] on div "@ isidora_villagra [GEOGRAPHIC_DATA] [PERSON_NAME][EMAIL_ADDRESS][DOMAIN_NAME] …" at bounding box center [252, 108] width 480 height 48
click at [207, 122] on button "View Full Stats" at bounding box center [204, 121] width 47 height 7
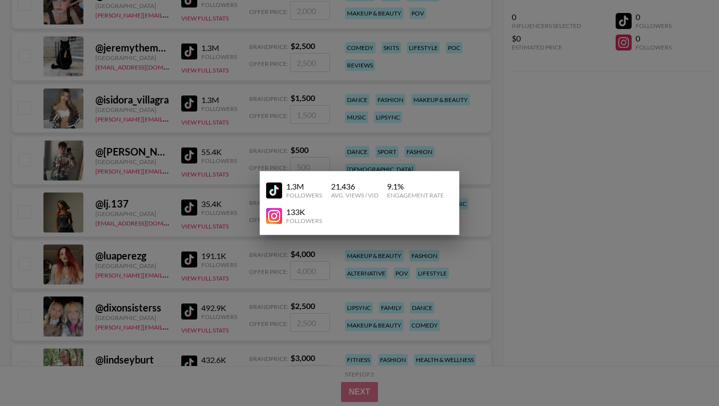
click at [278, 217] on img at bounding box center [274, 216] width 16 height 16
